Goal: Transaction & Acquisition: Book appointment/travel/reservation

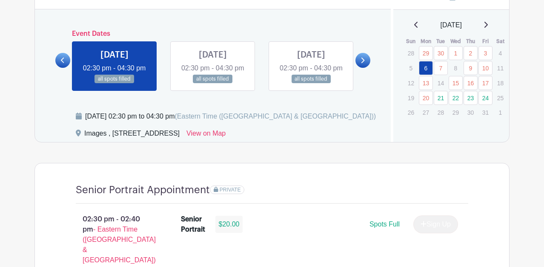
scroll to position [475, 0]
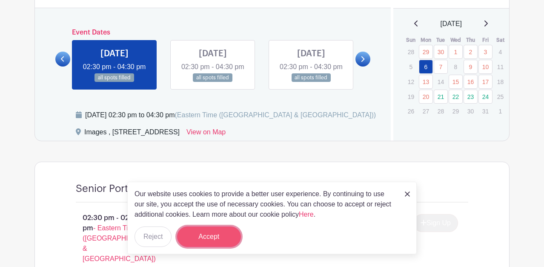
click at [206, 232] on button "Accept" at bounding box center [209, 236] width 64 height 20
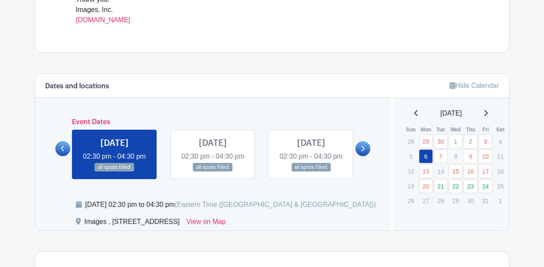
scroll to position [384, 0]
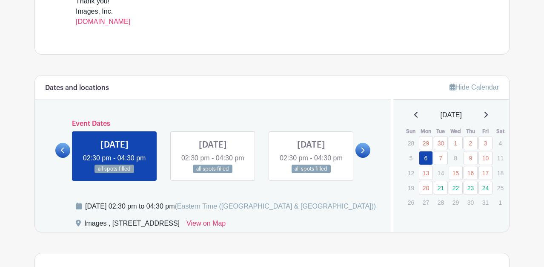
click at [362, 151] on link at bounding box center [363, 150] width 15 height 15
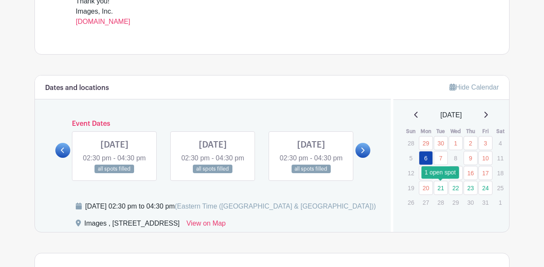
click at [439, 181] on div at bounding box center [441, 179] width 6 height 3
click at [440, 188] on link "21" at bounding box center [441, 188] width 14 height 14
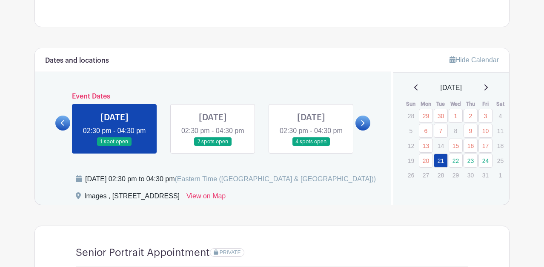
scroll to position [410, 0]
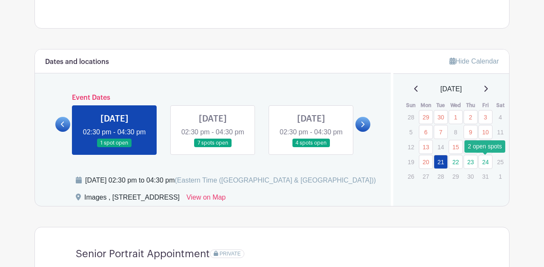
click at [485, 160] on link "24" at bounding box center [486, 162] width 14 height 14
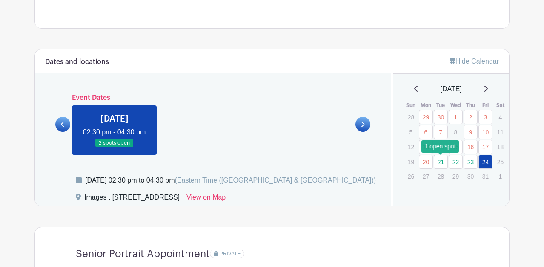
click at [440, 163] on link "21" at bounding box center [441, 162] width 14 height 14
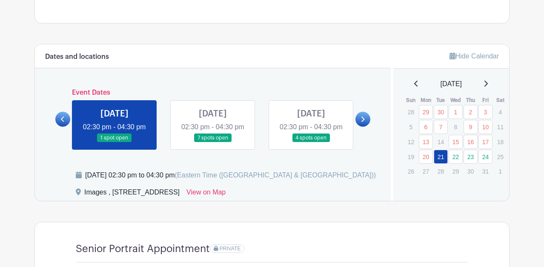
scroll to position [413, 0]
